Goal: Task Accomplishment & Management: Use online tool/utility

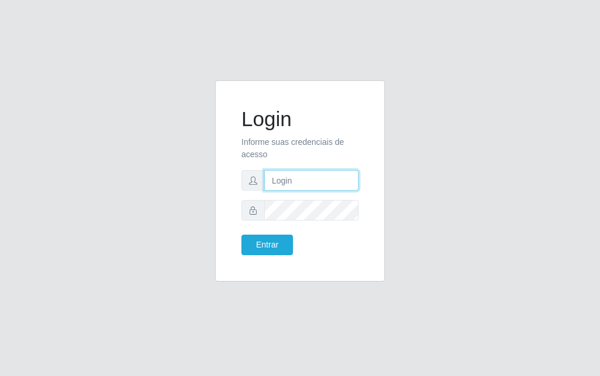
click at [271, 184] on input "text" at bounding box center [311, 180] width 94 height 21
type input "luiz@divinofogao"
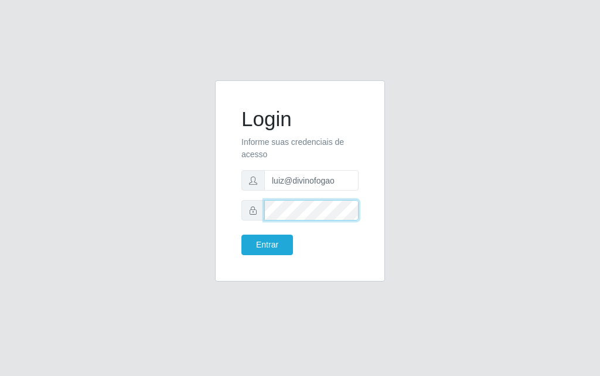
click at [242, 235] on button "Entrar" at bounding box center [268, 245] width 52 height 21
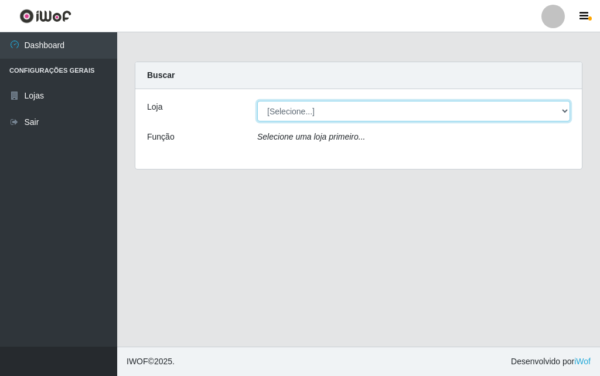
click at [548, 107] on select "[Selecione...] Divino Fogão - [GEOGRAPHIC_DATA]" at bounding box center [413, 111] width 313 height 21
select select "499"
click at [257, 101] on select "[Selecione...] Divino Fogão - [GEOGRAPHIC_DATA]" at bounding box center [413, 111] width 313 height 21
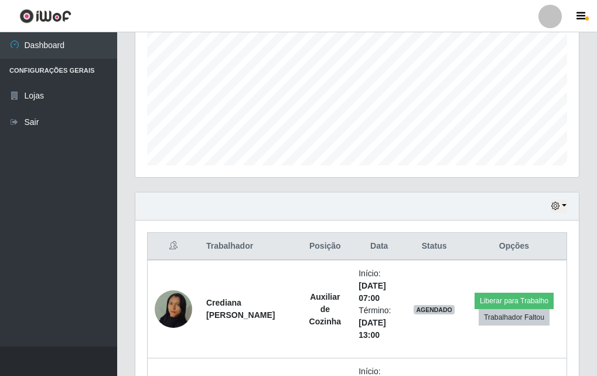
scroll to position [312, 0]
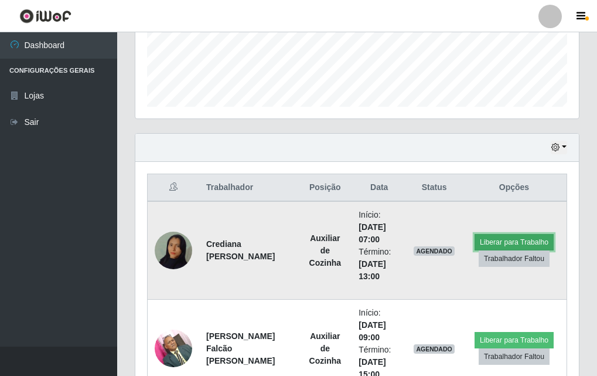
click at [541, 237] on button "Liberar para Trabalho" at bounding box center [514, 242] width 79 height 16
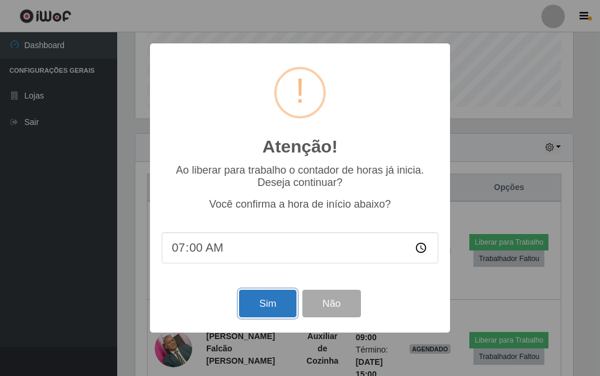
click at [282, 311] on button "Sim" at bounding box center [267, 304] width 57 height 28
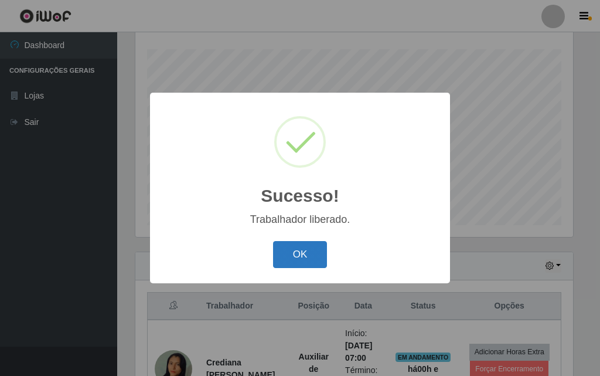
click at [315, 269] on button "OK" at bounding box center [300, 255] width 55 height 28
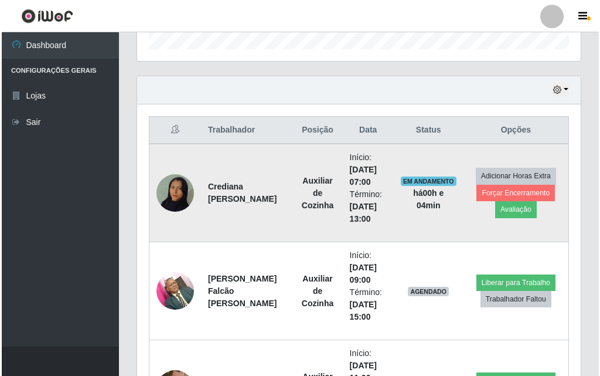
scroll to position [429, 0]
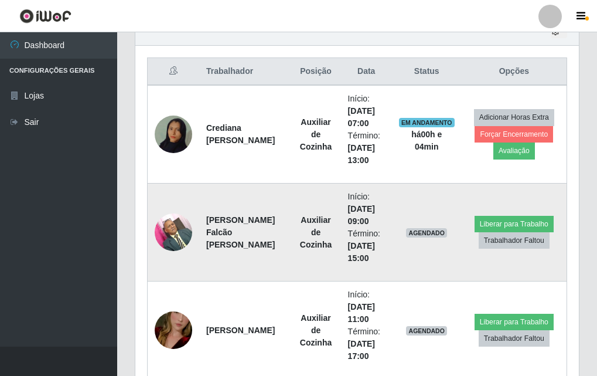
click at [178, 237] on img at bounding box center [174, 232] width 38 height 50
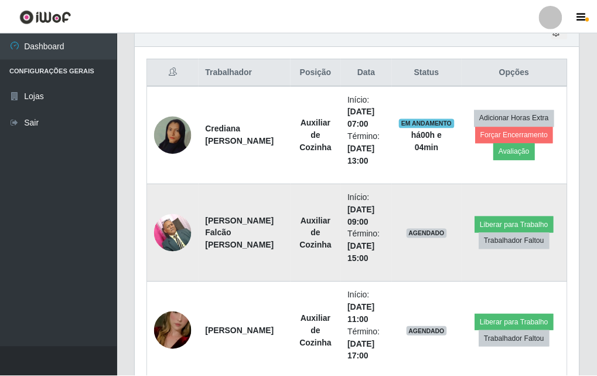
scroll to position [243, 438]
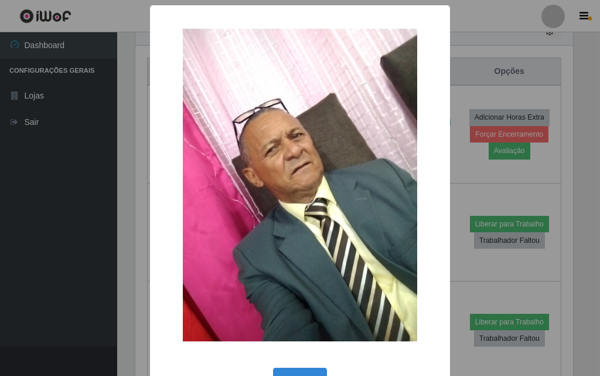
click at [101, 219] on div "× OK Cancel" at bounding box center [300, 188] width 600 height 376
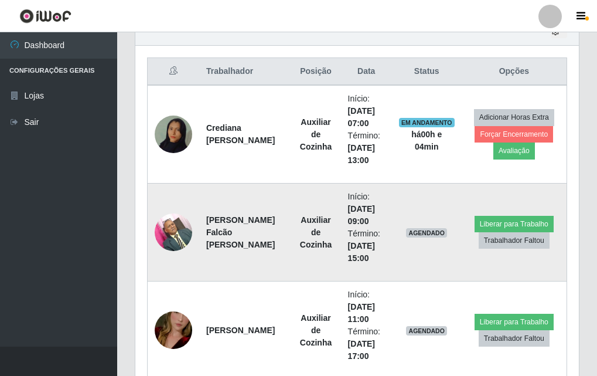
scroll to position [487, 0]
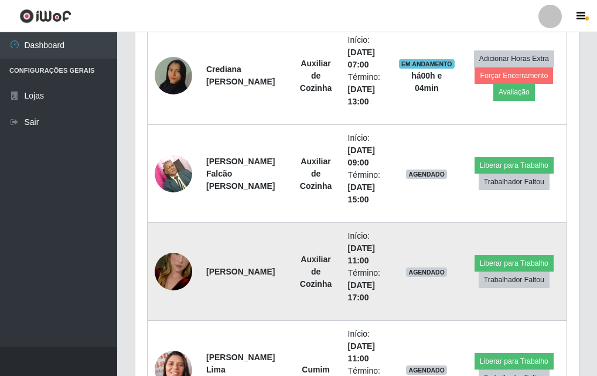
click at [170, 274] on img at bounding box center [174, 271] width 38 height 67
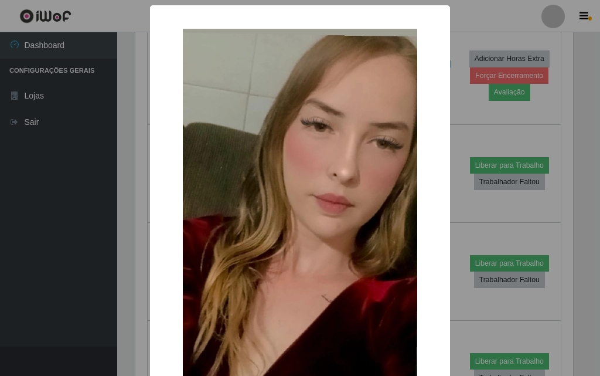
click at [94, 274] on div "× OK Cancel" at bounding box center [300, 188] width 600 height 376
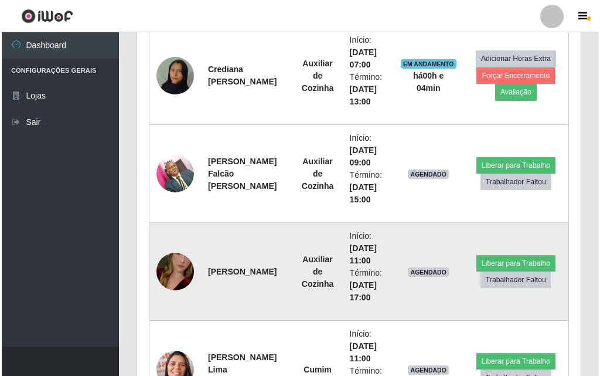
scroll to position [604, 0]
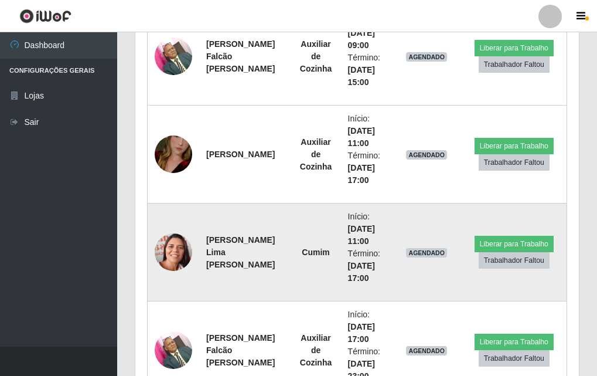
click at [179, 262] on img at bounding box center [174, 252] width 38 height 47
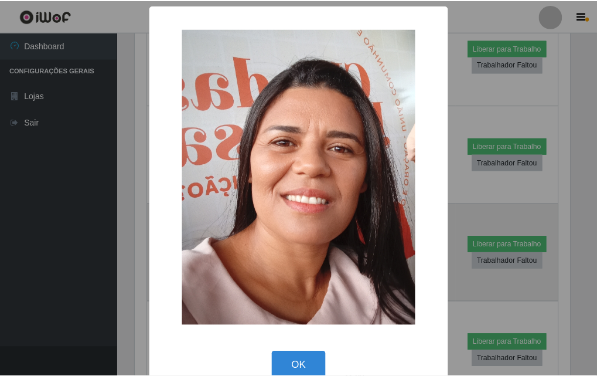
scroll to position [243, 438]
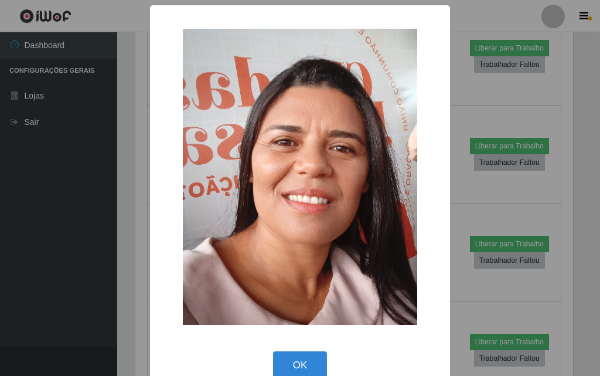
click at [81, 267] on div "× OK Cancel" at bounding box center [300, 188] width 600 height 376
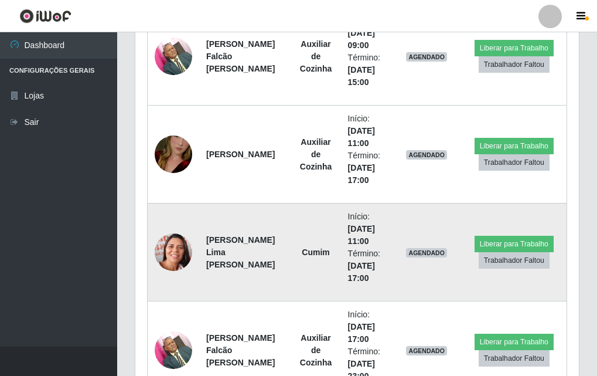
scroll to position [0, 0]
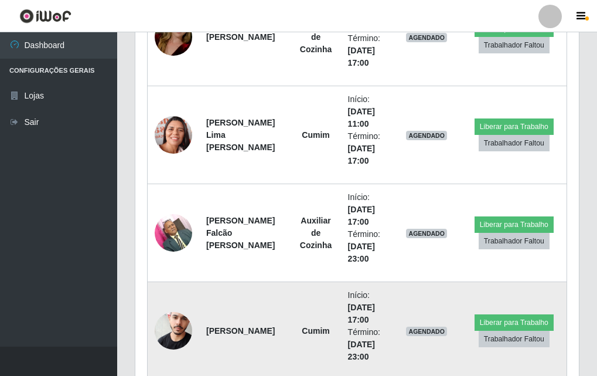
click at [177, 338] on img at bounding box center [174, 330] width 38 height 57
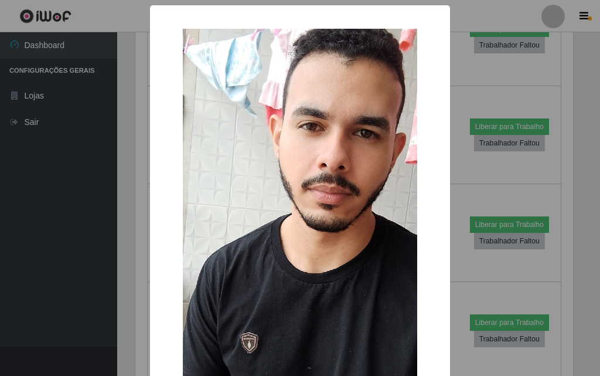
click at [0, 266] on div "× OK Cancel" at bounding box center [300, 188] width 600 height 376
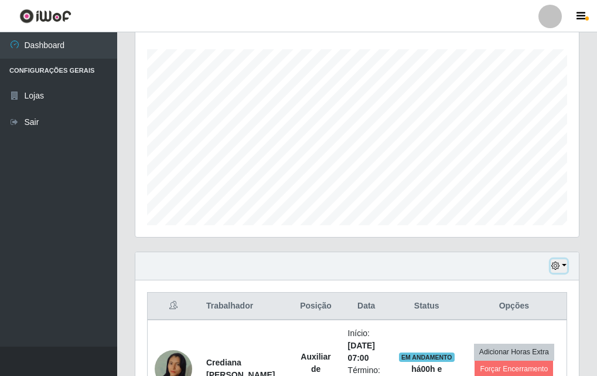
click at [563, 267] on button "button" at bounding box center [559, 265] width 16 height 13
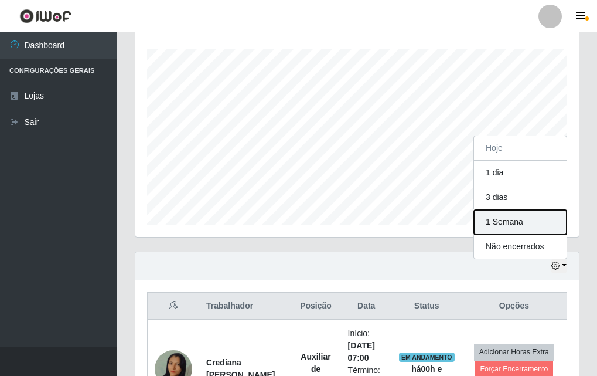
click at [494, 222] on button "1 Semana" at bounding box center [520, 222] width 93 height 25
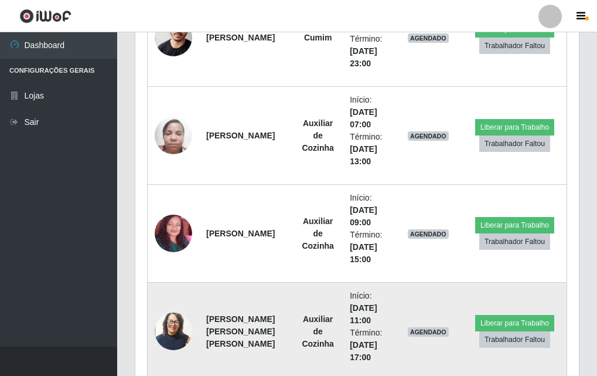
click at [171, 332] on img at bounding box center [174, 331] width 38 height 44
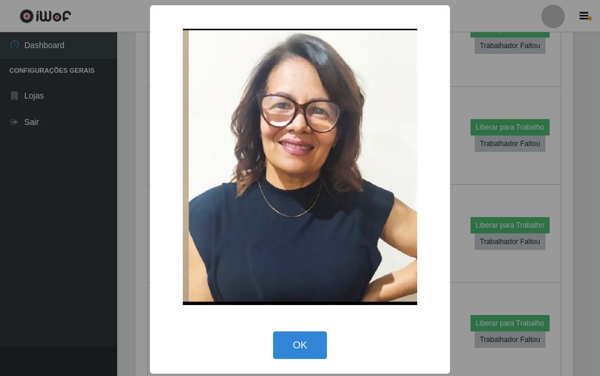
click at [282, 346] on button "OK" at bounding box center [300, 345] width 55 height 28
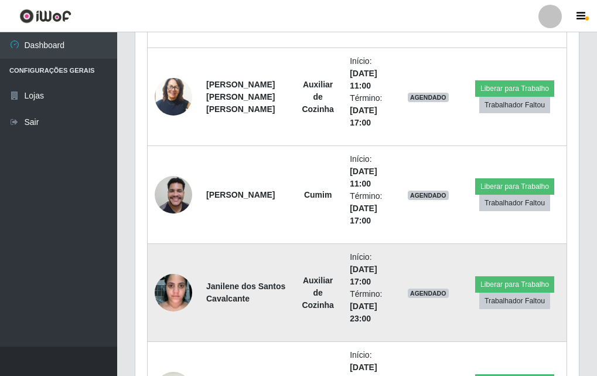
click at [174, 283] on img at bounding box center [174, 292] width 38 height 50
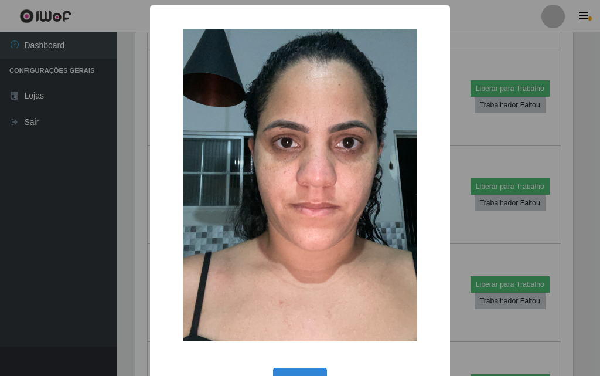
click at [115, 294] on div "× OK Cancel" at bounding box center [300, 188] width 600 height 376
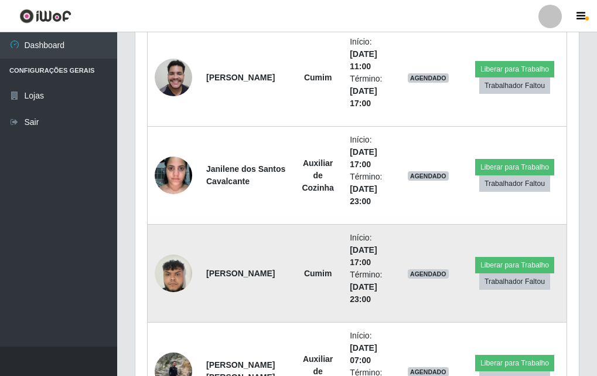
click at [175, 278] on img at bounding box center [174, 273] width 38 height 50
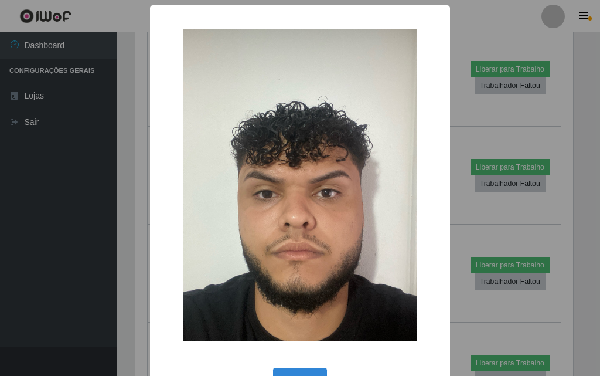
click at [85, 283] on div "× OK Cancel" at bounding box center [300, 188] width 600 height 376
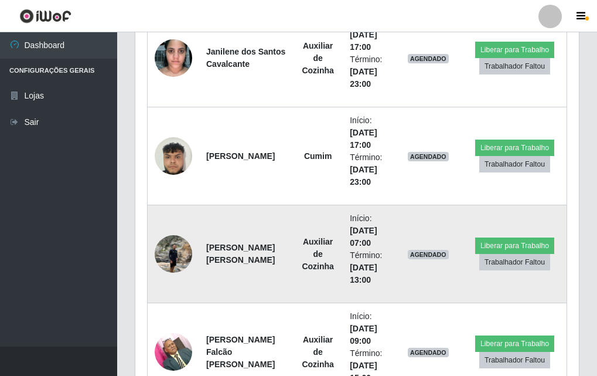
click at [181, 267] on img at bounding box center [174, 254] width 38 height 50
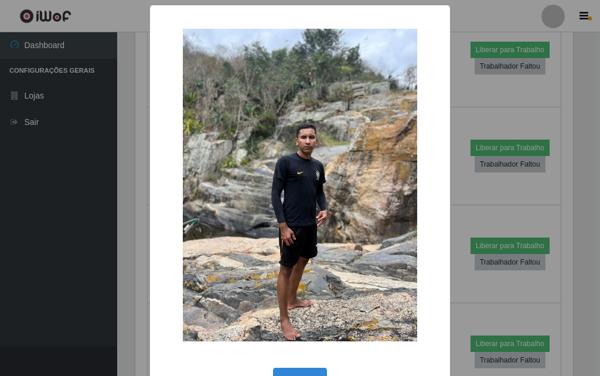
click at [173, 263] on div "×" at bounding box center [300, 185] width 277 height 336
click at [26, 263] on div "× OK Cancel" at bounding box center [300, 188] width 600 height 376
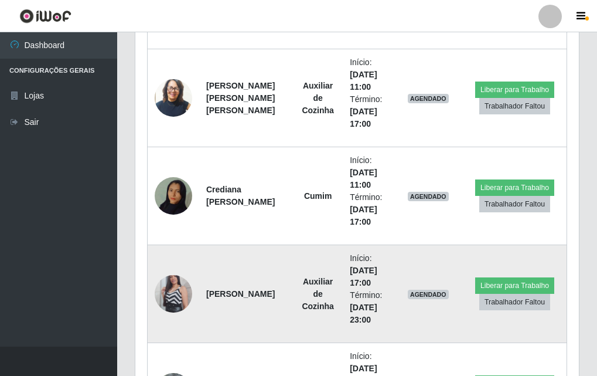
click at [176, 291] on img at bounding box center [174, 293] width 38 height 67
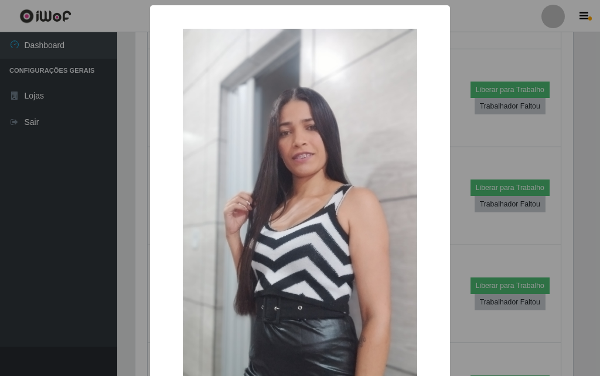
click at [84, 297] on div "× OK Cancel" at bounding box center [300, 188] width 600 height 376
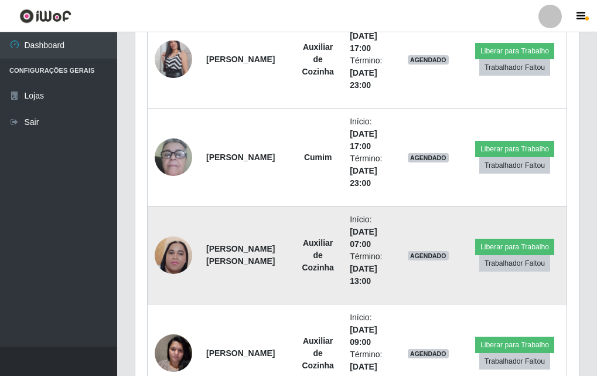
click at [173, 277] on td at bounding box center [174, 255] width 52 height 98
click at [174, 272] on img at bounding box center [174, 254] width 38 height 83
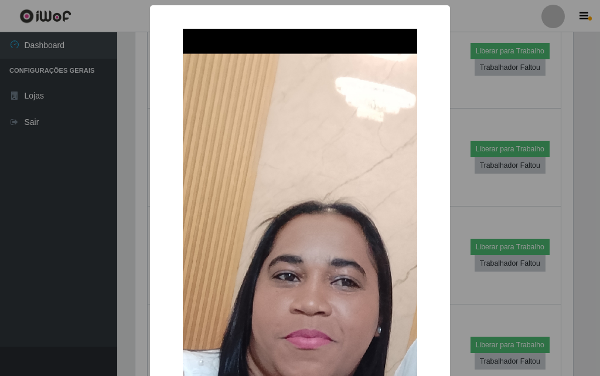
click at [135, 270] on div "× OK Cancel" at bounding box center [300, 188] width 600 height 376
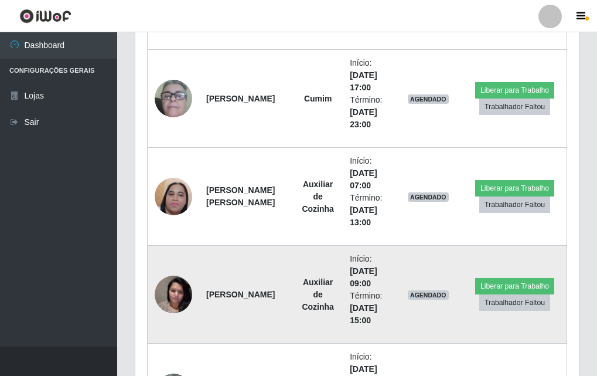
click at [175, 293] on img at bounding box center [174, 294] width 38 height 50
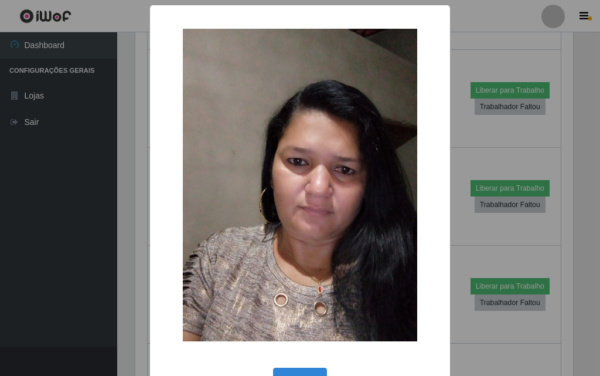
click at [123, 300] on div "× OK Cancel" at bounding box center [300, 188] width 600 height 376
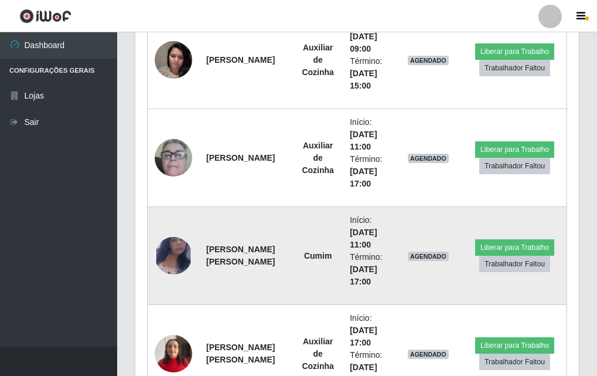
click at [172, 265] on img at bounding box center [174, 255] width 38 height 61
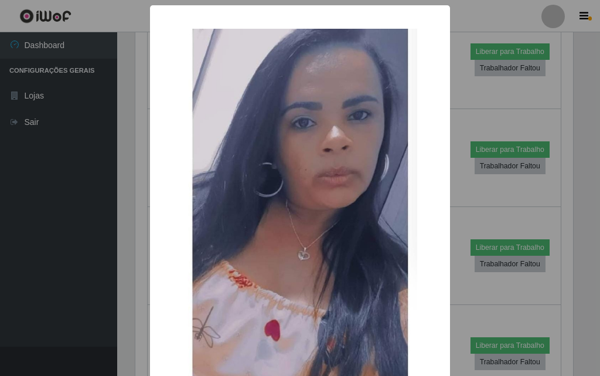
click at [103, 270] on div "× OK Cancel" at bounding box center [300, 188] width 600 height 376
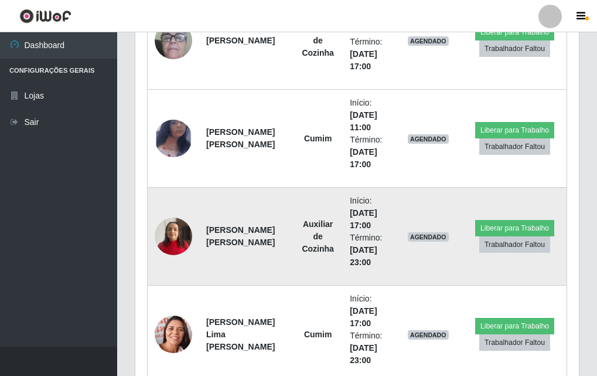
click at [177, 252] on img at bounding box center [174, 236] width 38 height 50
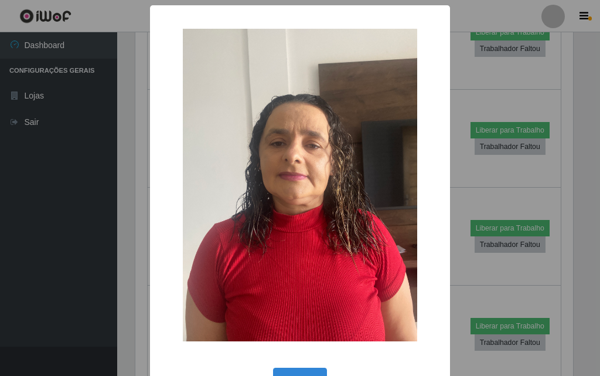
click at [105, 260] on div "× OK Cancel" at bounding box center [300, 188] width 600 height 376
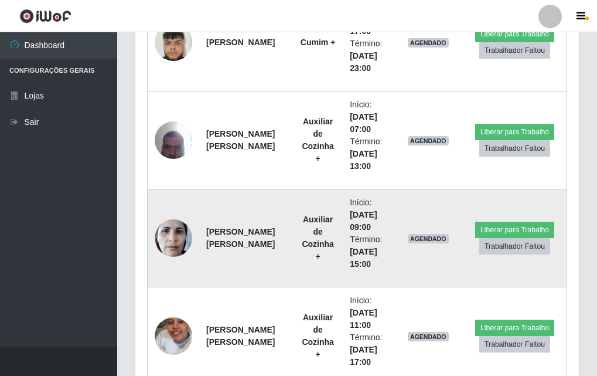
click at [172, 227] on img at bounding box center [174, 238] width 38 height 50
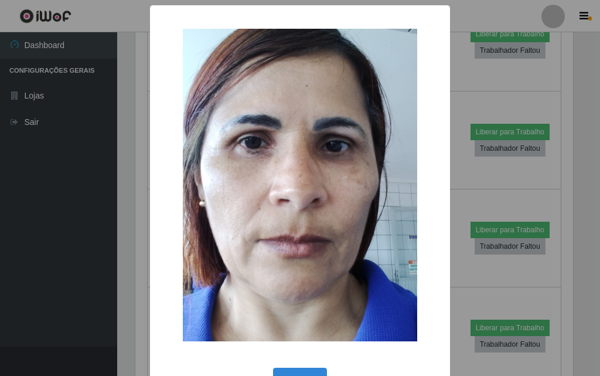
click at [75, 247] on div "× OK Cancel" at bounding box center [300, 188] width 600 height 376
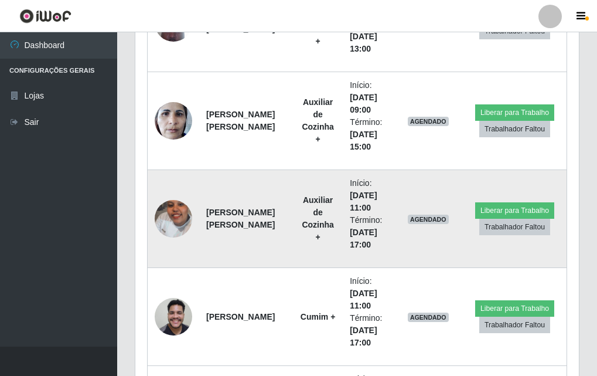
click at [184, 230] on img at bounding box center [174, 218] width 38 height 67
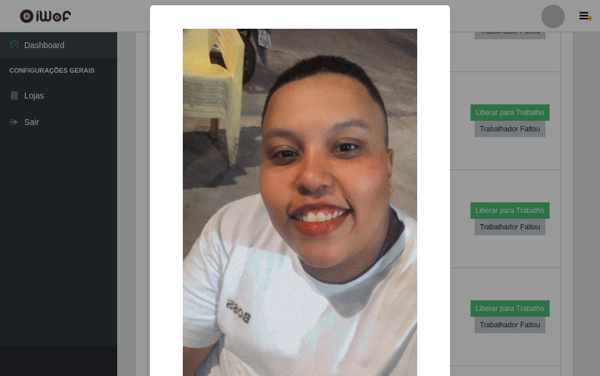
drag, startPoint x: 84, startPoint y: 229, endPoint x: 125, endPoint y: 229, distance: 41.0
click at [84, 229] on div "× OK Cancel" at bounding box center [300, 188] width 600 height 376
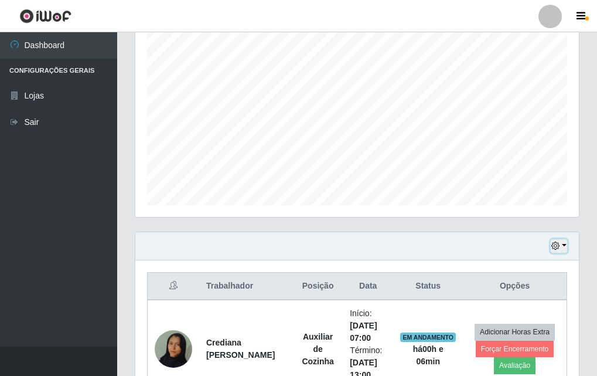
click at [551, 244] on button "button" at bounding box center [559, 245] width 16 height 13
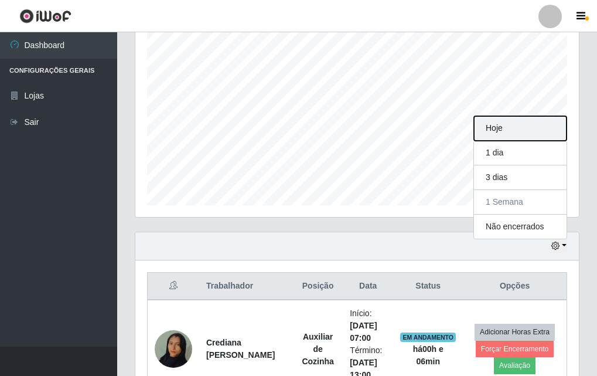
click at [511, 132] on button "Hoje" at bounding box center [520, 128] width 93 height 25
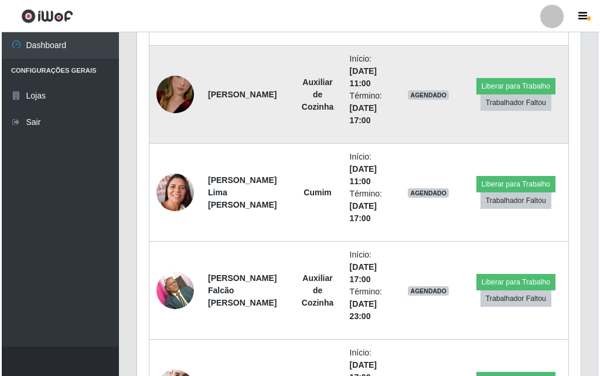
scroll to position [781, 0]
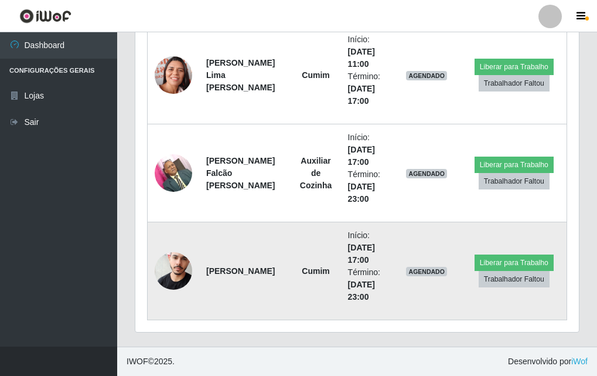
click at [160, 273] on img at bounding box center [174, 270] width 38 height 57
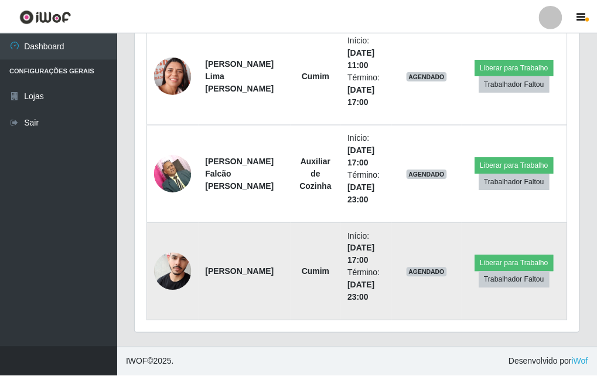
scroll to position [243, 438]
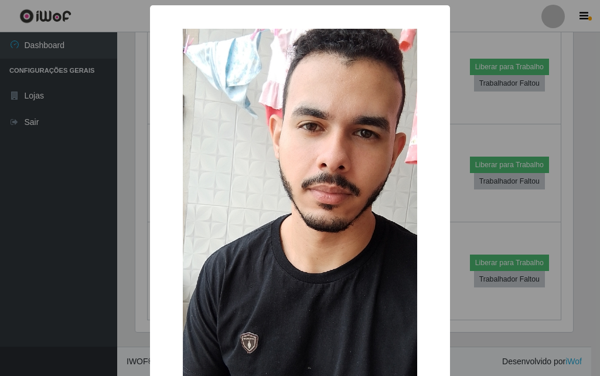
click at [504, 77] on div "× OK Cancel" at bounding box center [300, 188] width 600 height 376
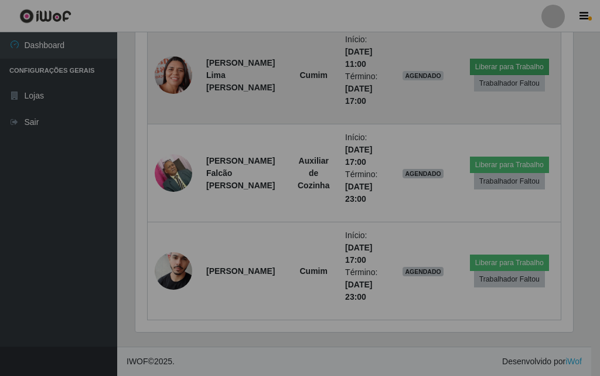
scroll to position [243, 444]
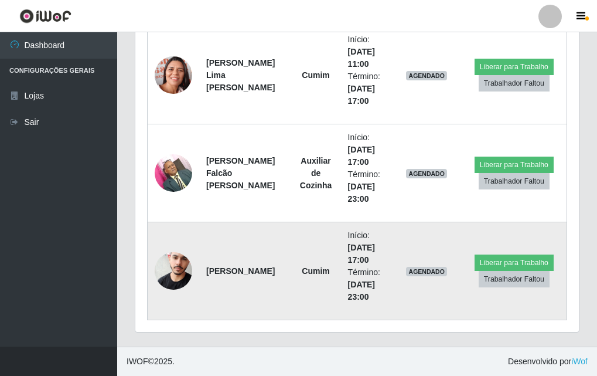
click at [165, 269] on img at bounding box center [174, 270] width 38 height 57
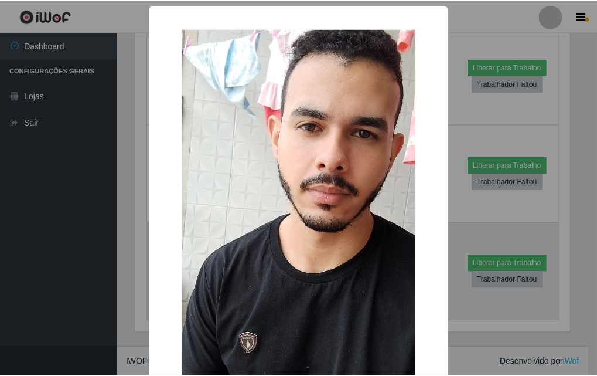
scroll to position [243, 438]
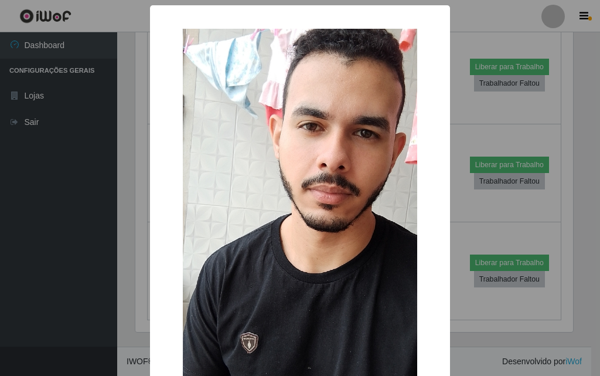
click at [450, 114] on div "× OK Cancel" at bounding box center [300, 188] width 600 height 376
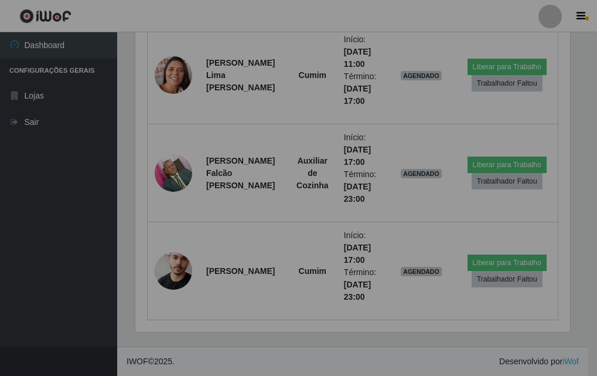
scroll to position [243, 444]
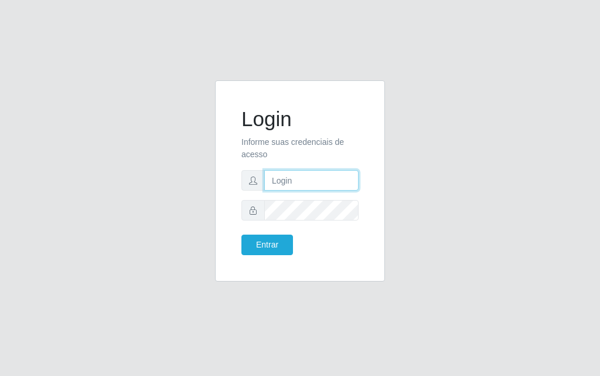
click at [314, 185] on input "text" at bounding box center [311, 180] width 94 height 21
click at [288, 185] on input "text" at bounding box center [311, 180] width 94 height 21
type input "luiz@divinofogao"
